Goal: Check status: Check status

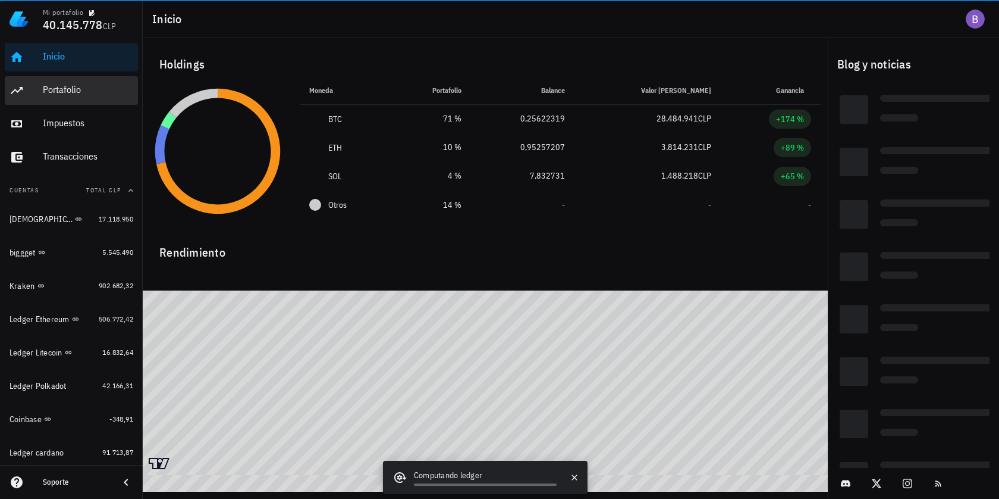
click at [71, 87] on div "Portafolio" at bounding box center [88, 89] width 90 height 11
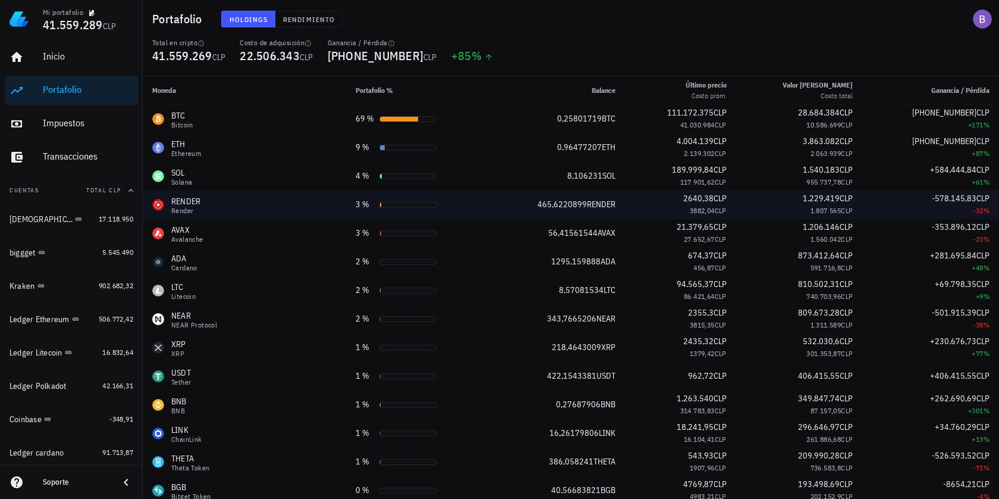
click at [565, 206] on span "465,6220899" at bounding box center [562, 204] width 49 height 11
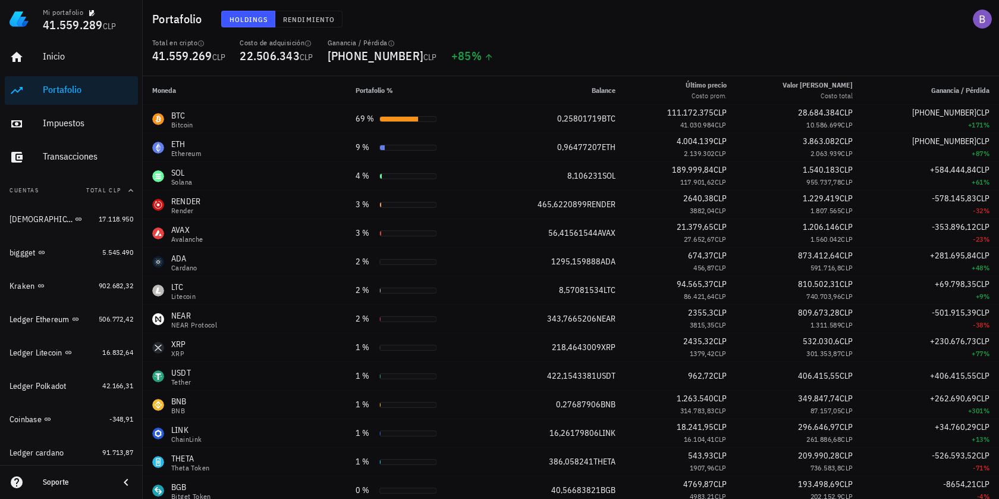
click at [325, 33] on div "Holdings Rendimiento" at bounding box center [438, 19] width 449 height 31
click at [325, 14] on button "Rendimiento" at bounding box center [308, 19] width 67 height 17
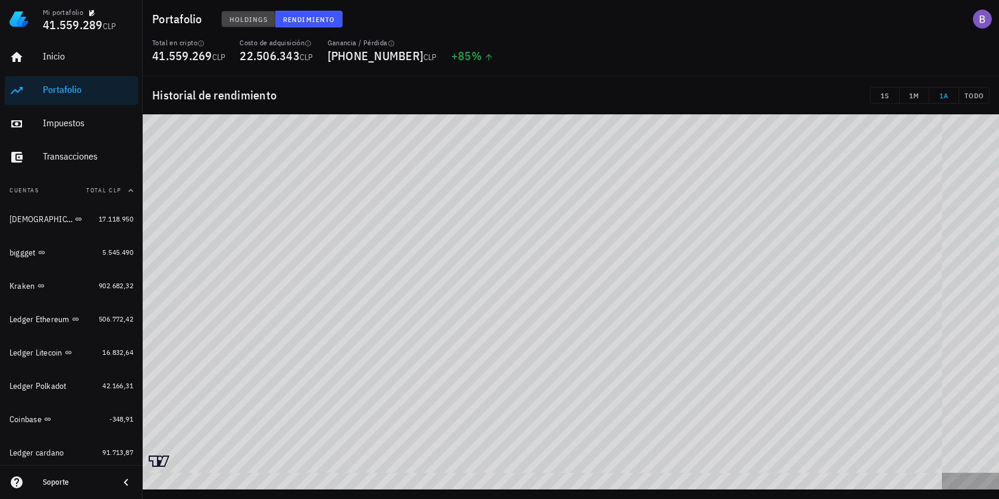
click at [242, 27] on button "Holdings" at bounding box center [248, 19] width 55 height 17
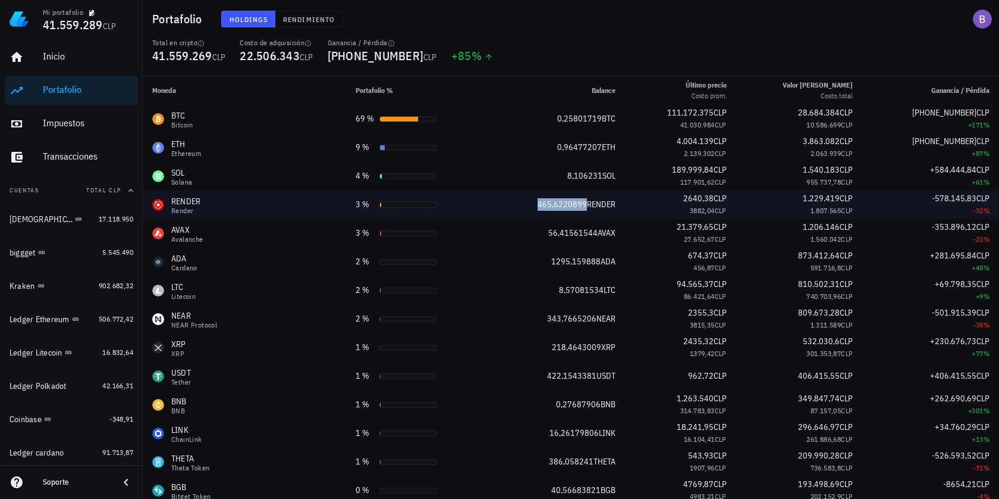
click at [567, 203] on span "465,6220899" at bounding box center [562, 204] width 49 height 11
click at [566, 201] on span "465,6220899" at bounding box center [562, 204] width 49 height 11
